Goal: Information Seeking & Learning: Compare options

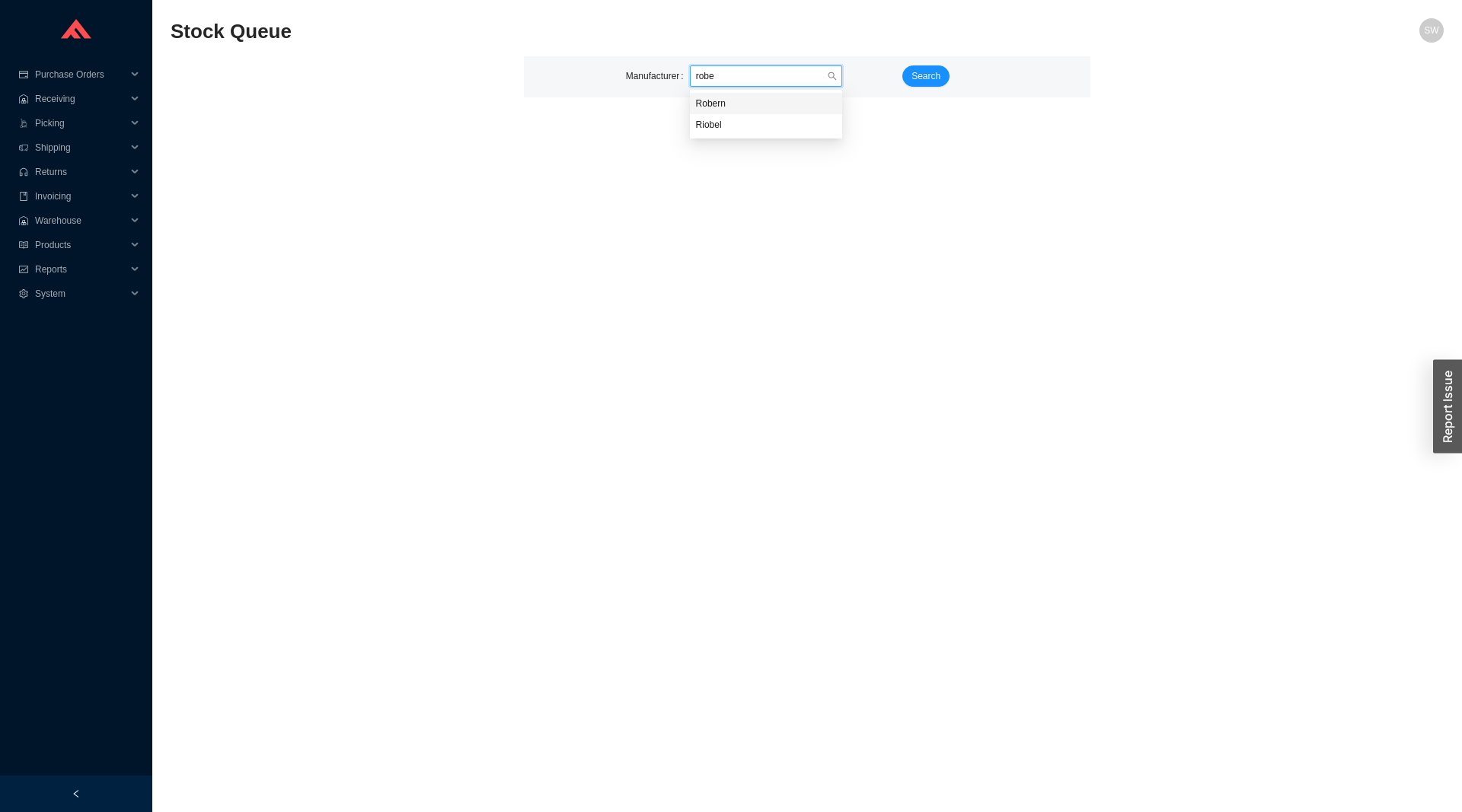
type input "rober"
click at [927, 70] on span "Search" at bounding box center [926, 76] width 29 height 15
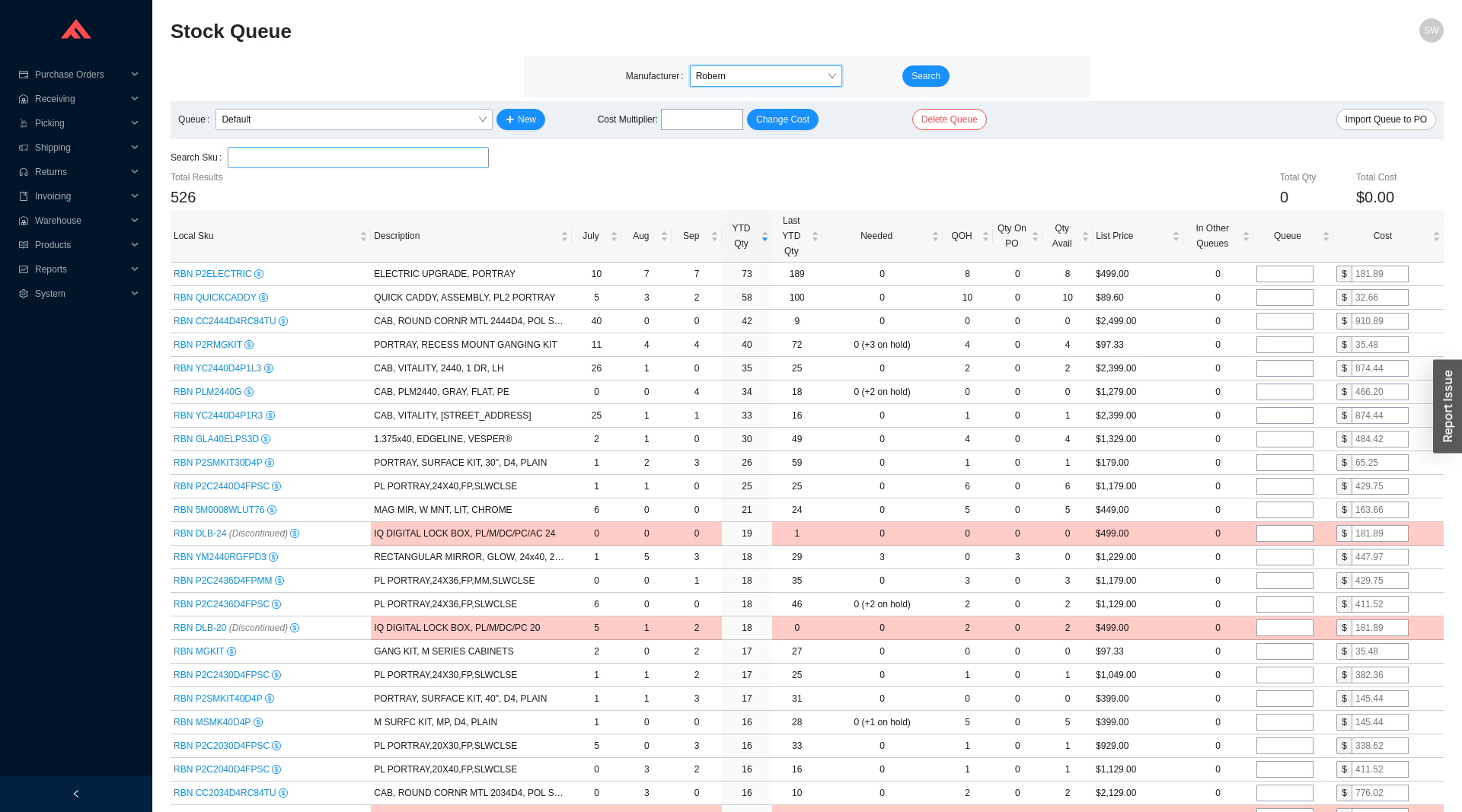
click at [365, 156] on input "search" at bounding box center [358, 158] width 249 height 20
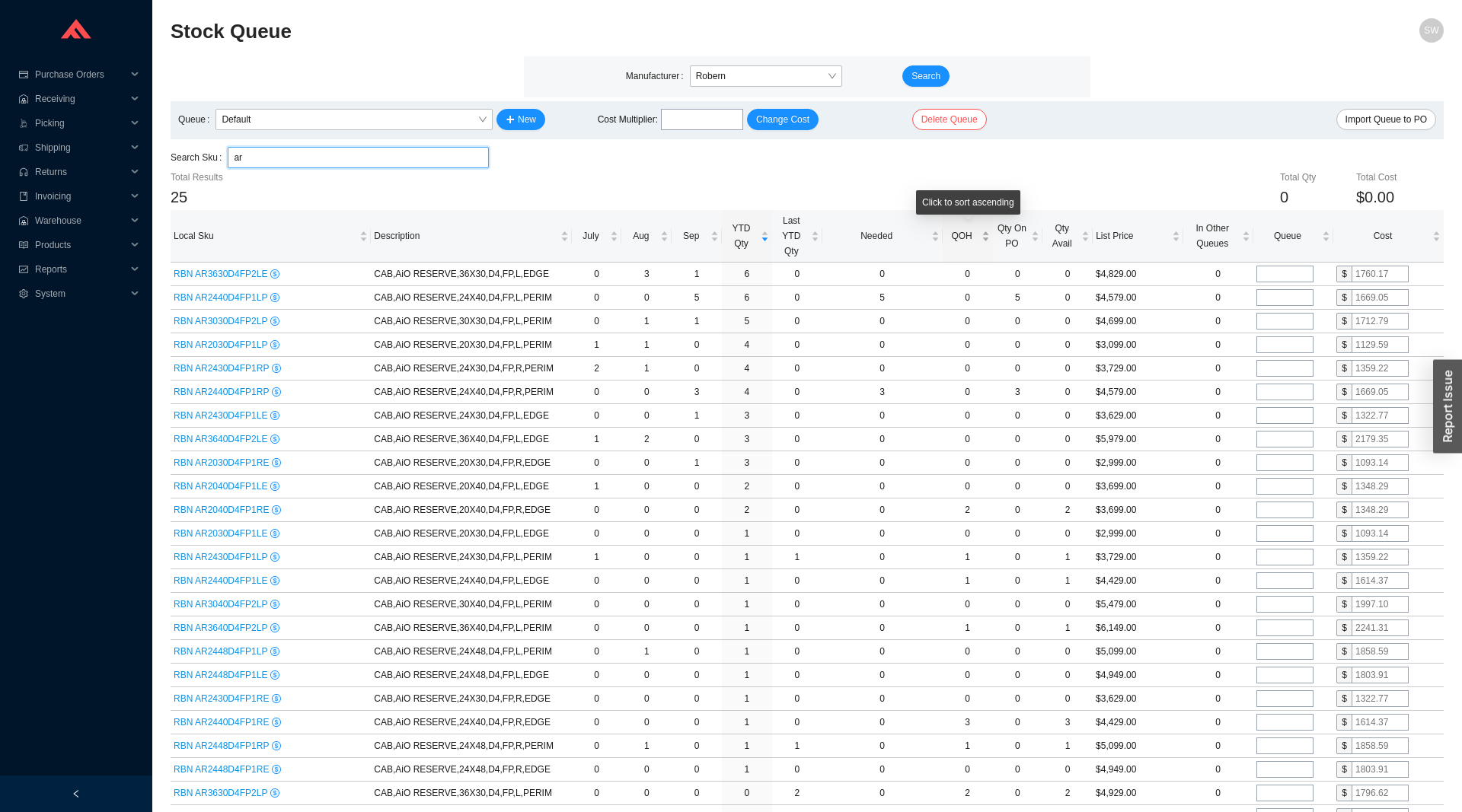
click at [972, 235] on span "QOH" at bounding box center [962, 236] width 33 height 15
click at [275, 153] on input "ar" at bounding box center [358, 158] width 249 height 20
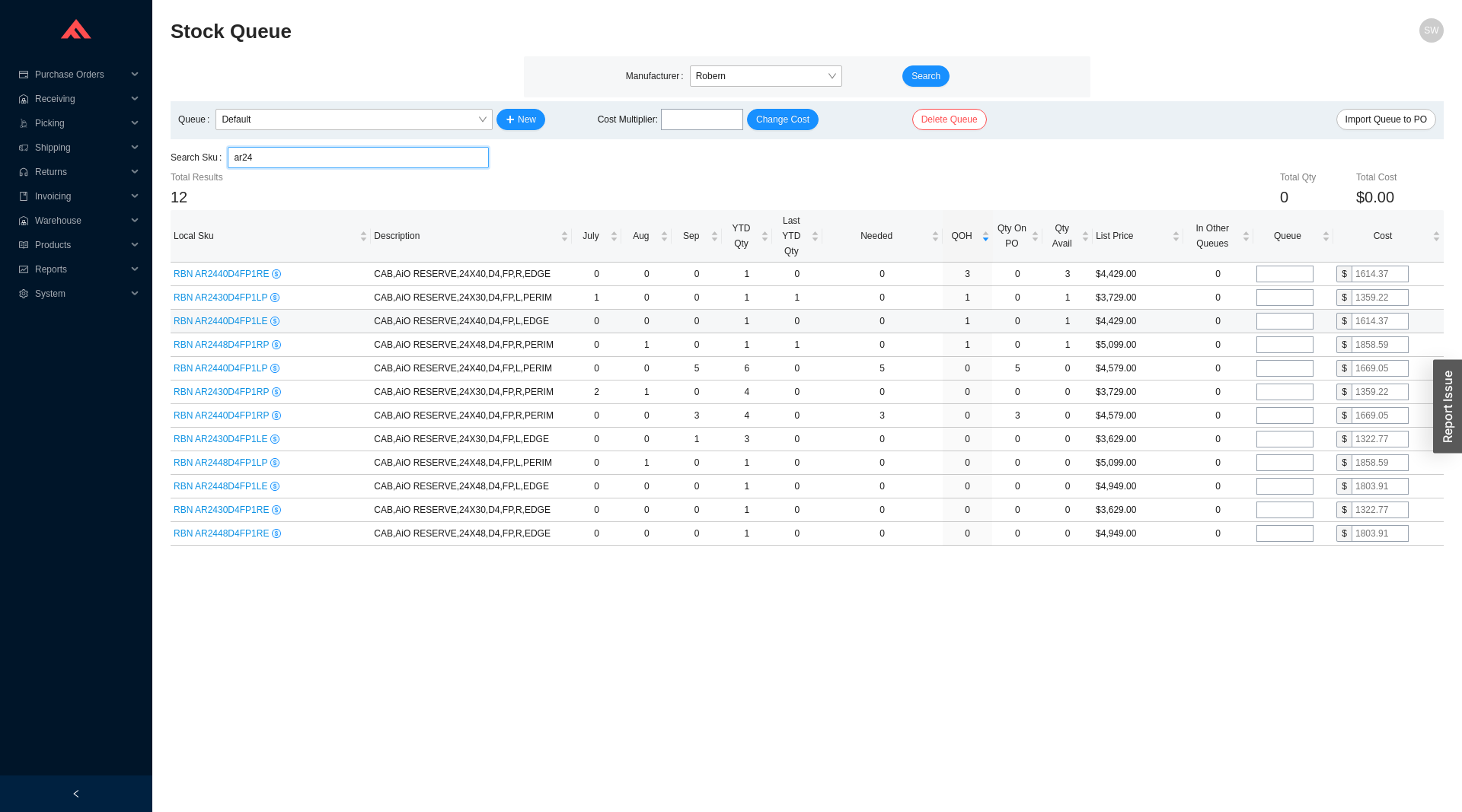
type input "ar24"
click at [235, 325] on span "RBN AR2440D4FP1LE" at bounding box center [222, 321] width 97 height 11
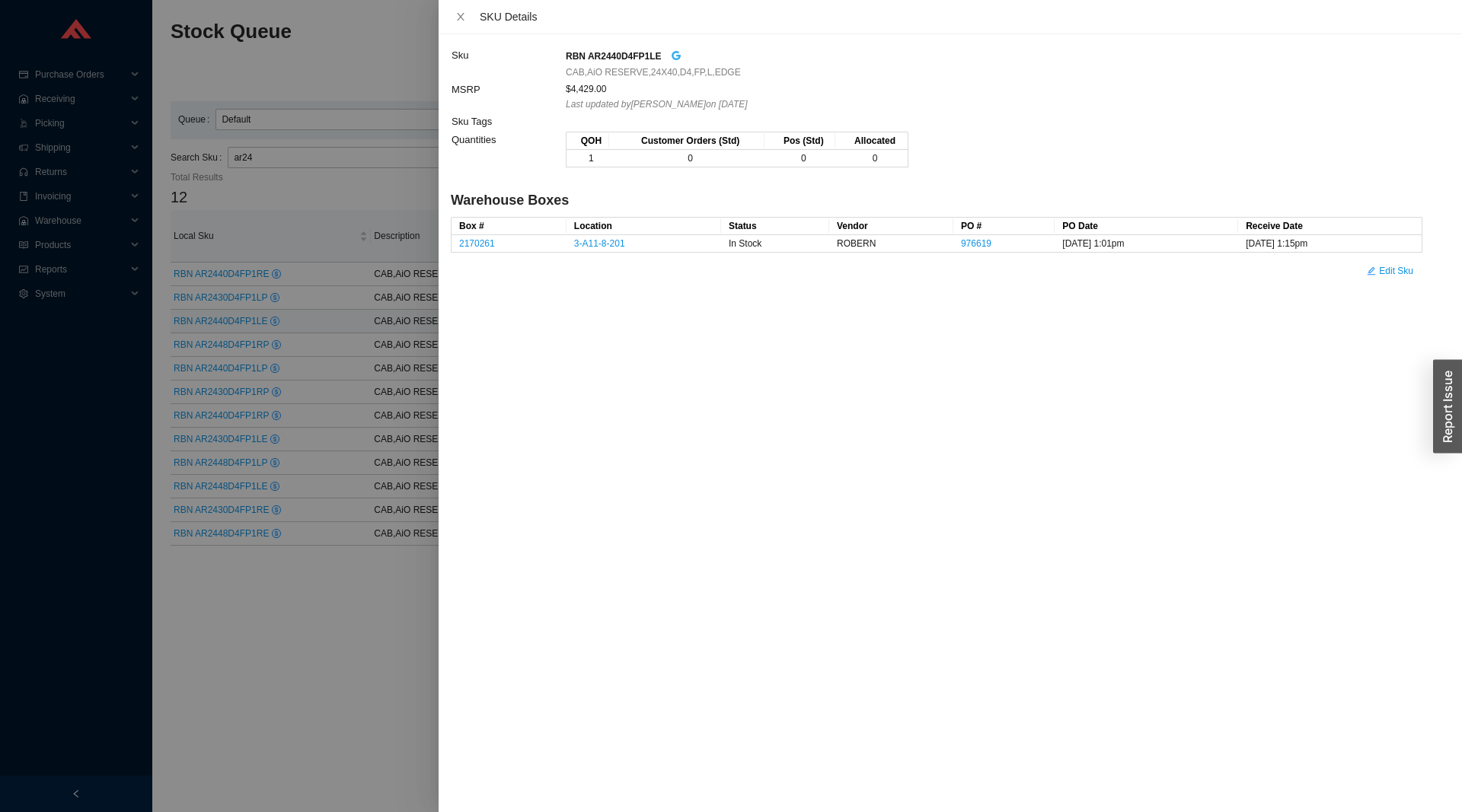
click at [671, 55] on icon "google" at bounding box center [676, 55] width 11 height 11
drag, startPoint x: 588, startPoint y: 55, endPoint x: 661, endPoint y: 58, distance: 73.1
click at [661, 58] on div "RBN AR2440D4FP1LE" at bounding box center [994, 55] width 856 height 18
drag, startPoint x: 567, startPoint y: 53, endPoint x: 715, endPoint y: 88, distance: 152.1
click at [715, 88] on tbody "Sku RBN AR2440D4FP1LE CAB,AiO RESERVE,24X40,D4,FP,L,EDGE MSRP $4,429.00 Last up…" at bounding box center [936, 111] width 971 height 129
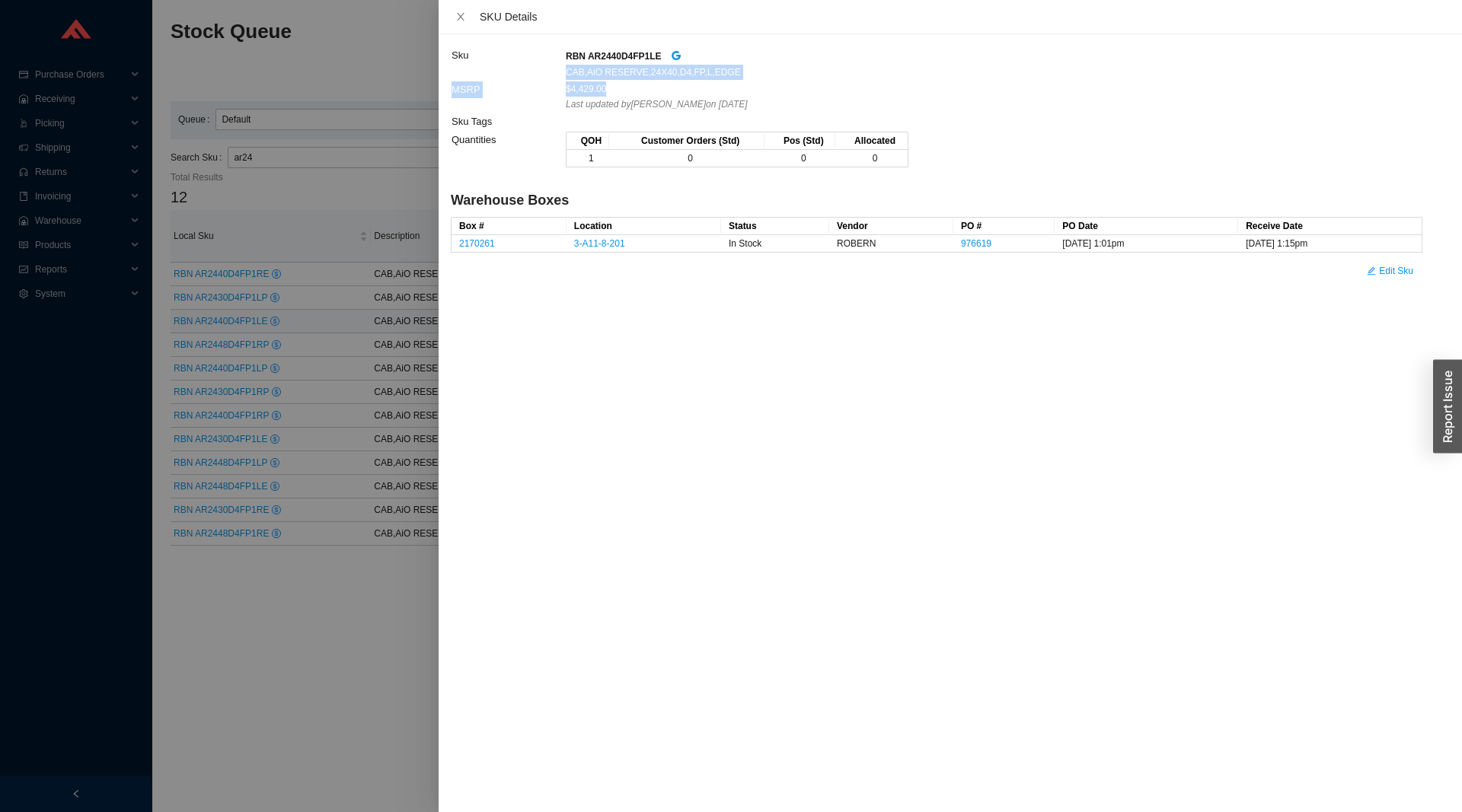
copy tbody "CAB,AiO RESERVE,24X40,D4,FP,L,EDGE MSRP $4,429.00"
click at [258, 241] on div at bounding box center [731, 406] width 1462 height 812
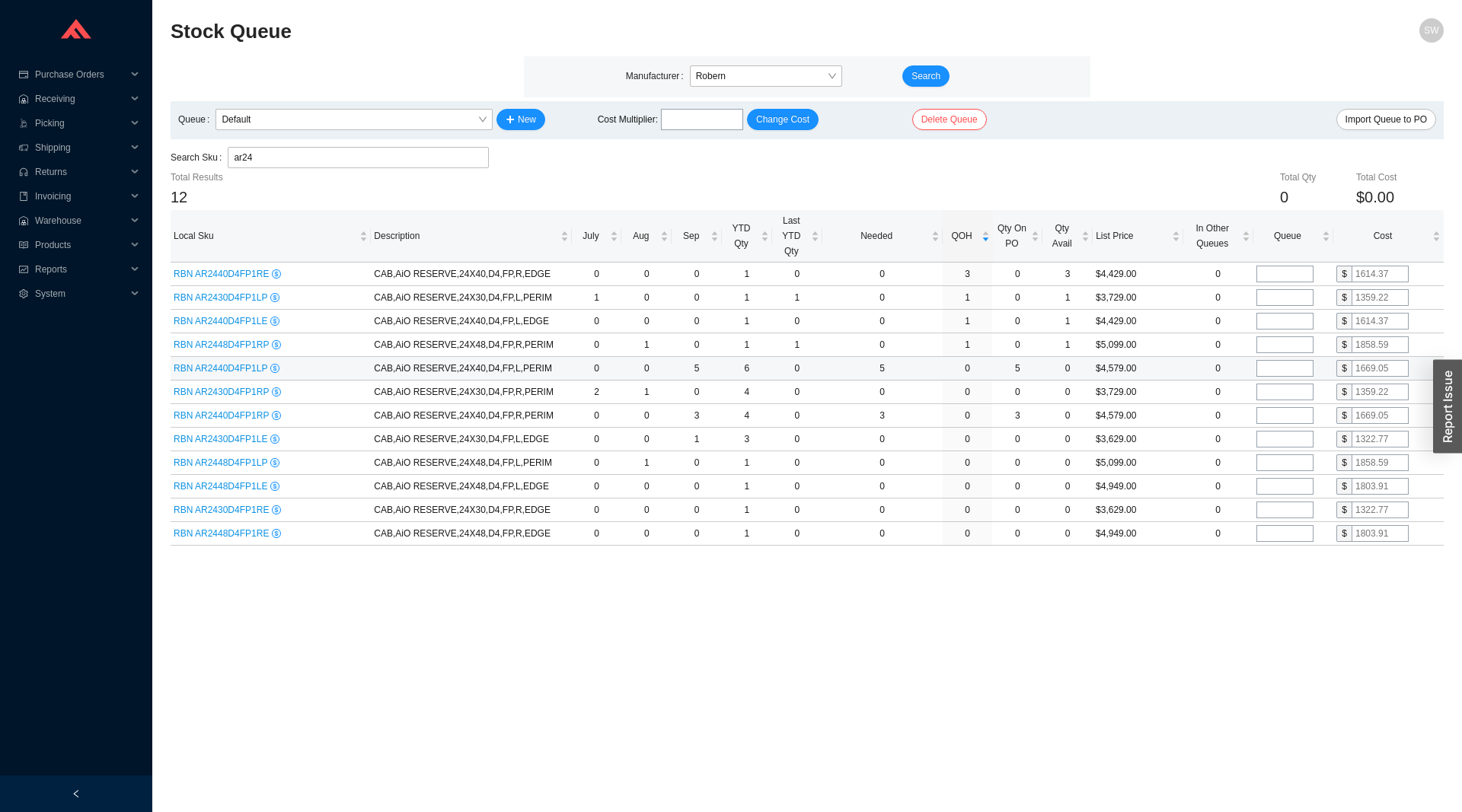
click at [244, 371] on span "RBN AR2440D4FP1LP" at bounding box center [222, 368] width 97 height 11
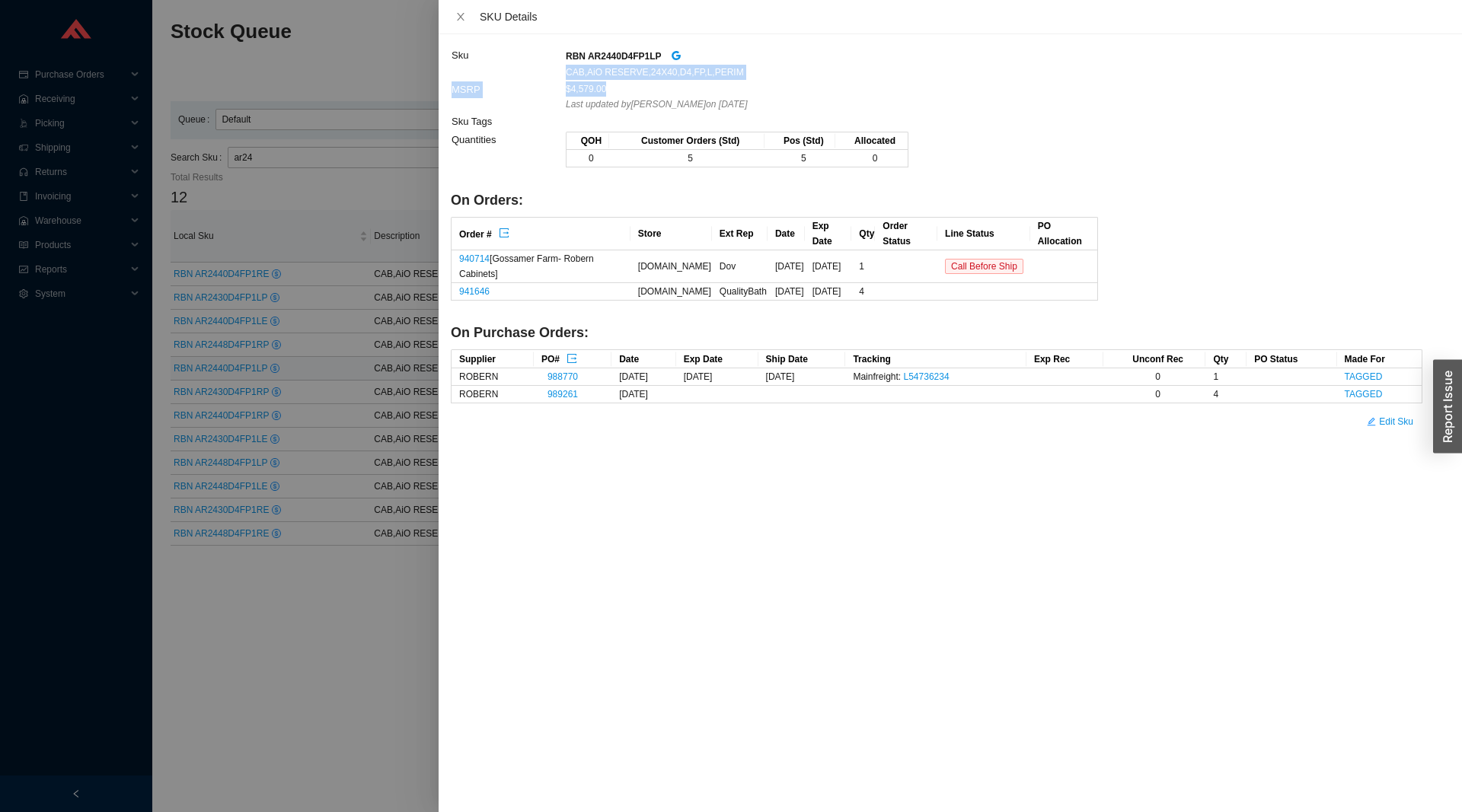
drag, startPoint x: 564, startPoint y: 59, endPoint x: 698, endPoint y: 92, distance: 138.0
click at [698, 92] on tbody "Sku RBN AR2440D4FP1LP CAB,AiO RESERVE,24X40,D4,FP,L,PERIM MSRP $4,579.00 Last u…" at bounding box center [936, 111] width 971 height 129
copy tbody "CAB,AiO RESERVE,24X40,D4,FP,L,PERIM MSRP $4,579.00"
click at [545, 65] on td "Sku" at bounding box center [508, 63] width 114 height 35
drag, startPoint x: 564, startPoint y: 53, endPoint x: 694, endPoint y: 85, distance: 133.9
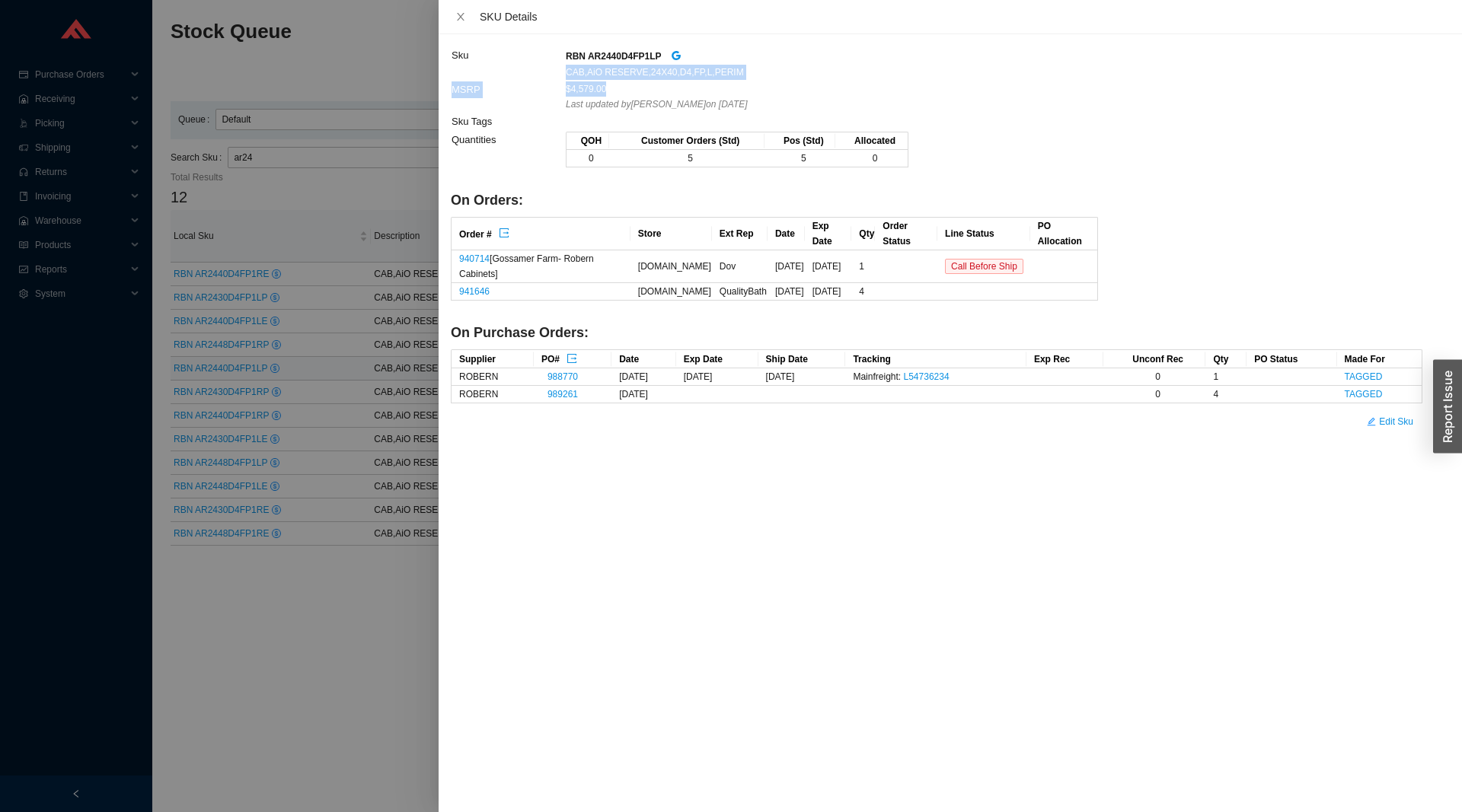
click at [694, 85] on tbody "Sku RBN AR2440D4FP1LP CAB,AiO RESERVE,24X40,D4,FP,L,PERIM MSRP $4,579.00 Last u…" at bounding box center [936, 111] width 971 height 129
copy tbody "CAB,AiO RESERVE,24X40,D4,FP,L,PERIM MSRP $4,579.00"
